Goal: Information Seeking & Learning: Learn about a topic

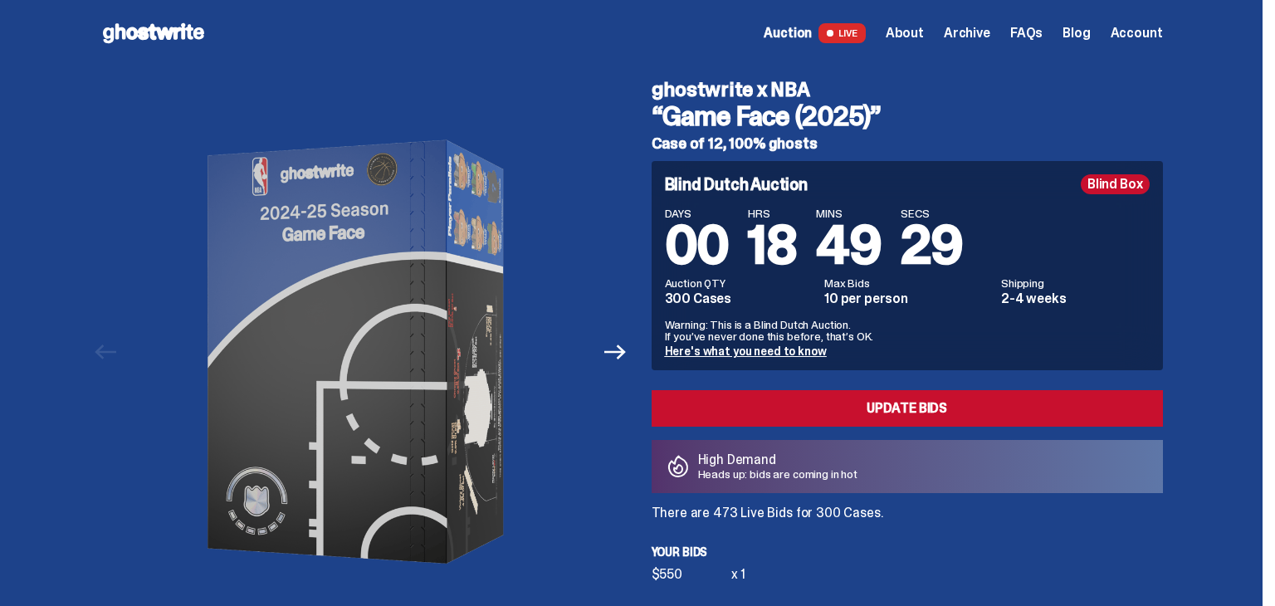
click at [982, 37] on span "Archive" at bounding box center [967, 33] width 46 height 13
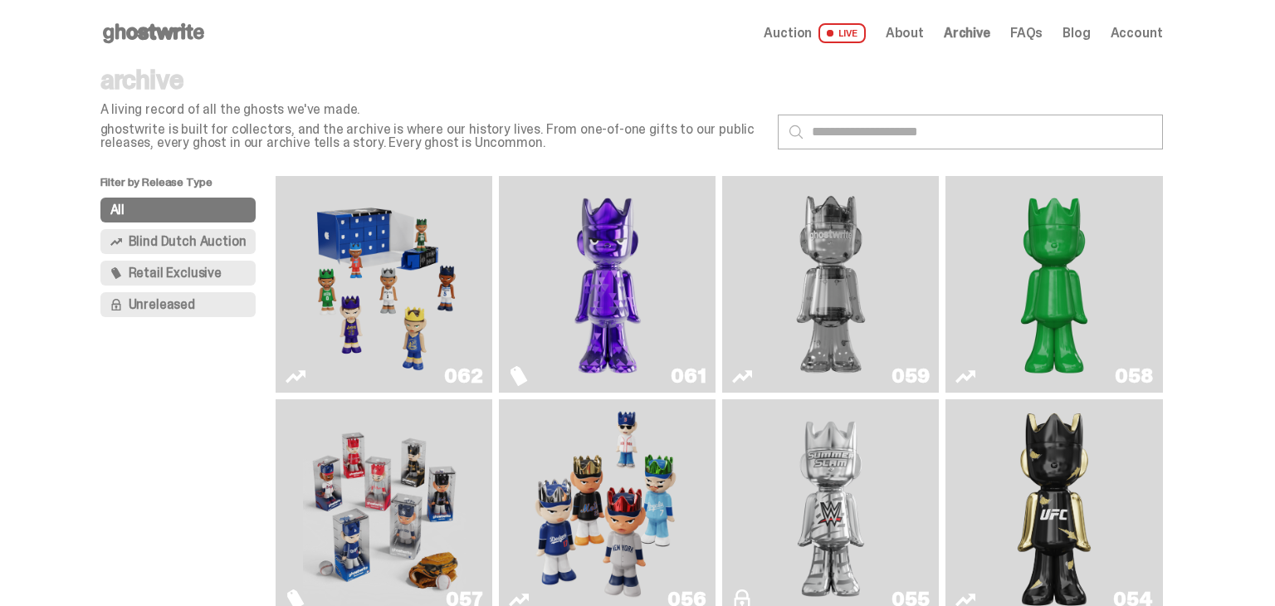
click at [561, 481] on img "Game Face (2025)" at bounding box center [607, 507] width 163 height 203
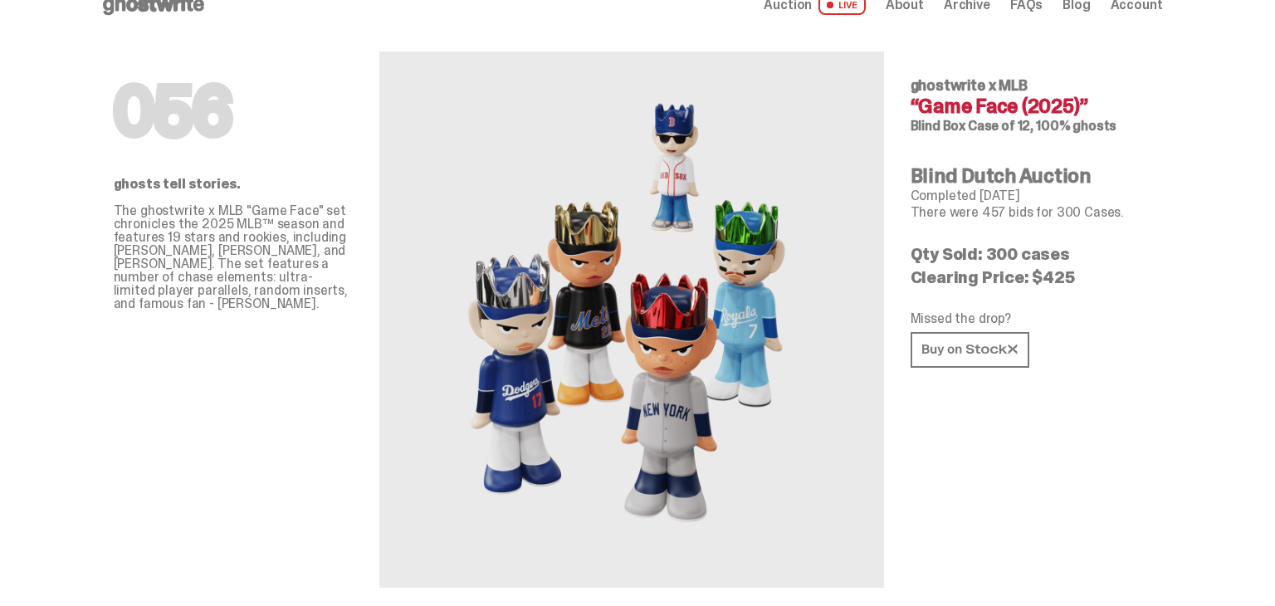
scroll to position [33, 0]
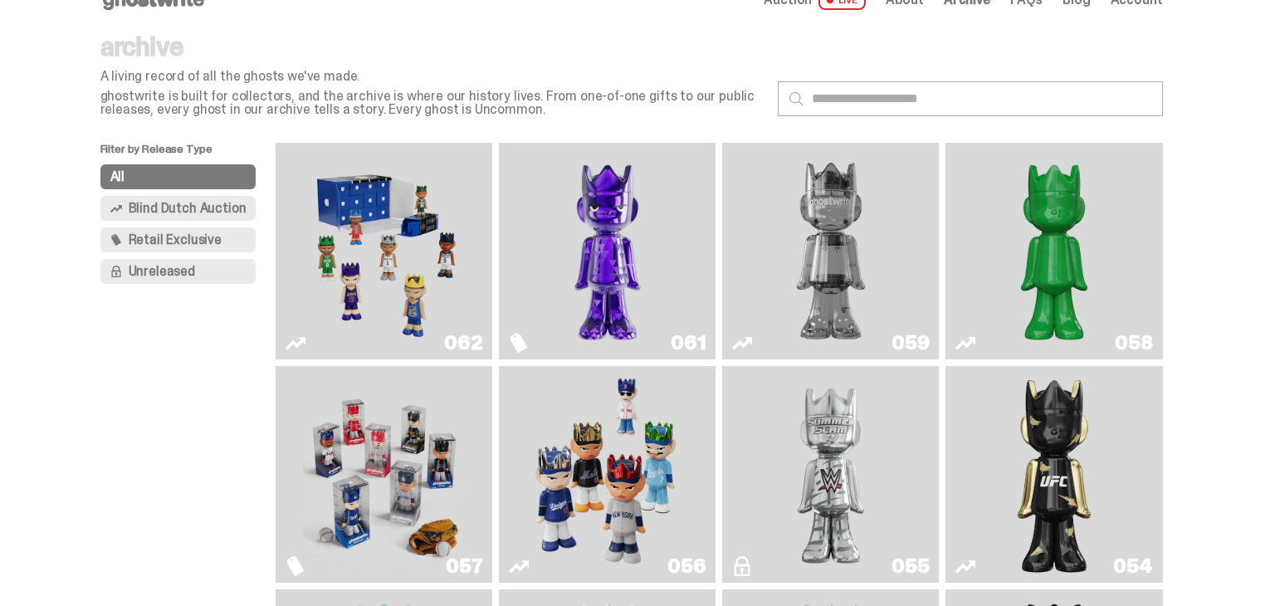
click at [405, 237] on img "Game Face (2025)" at bounding box center [384, 250] width 163 height 203
